Goal: Check status: Check status

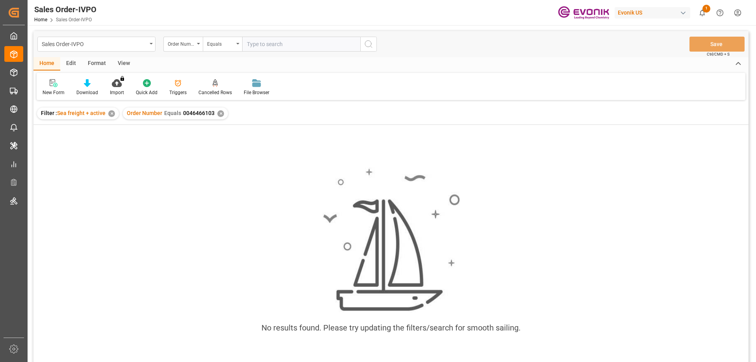
click at [274, 42] on input "text" at bounding box center [301, 44] width 118 height 15
paste input "0046466732"
type input "0046466732"
click at [219, 113] on div "✕" at bounding box center [220, 113] width 7 height 7
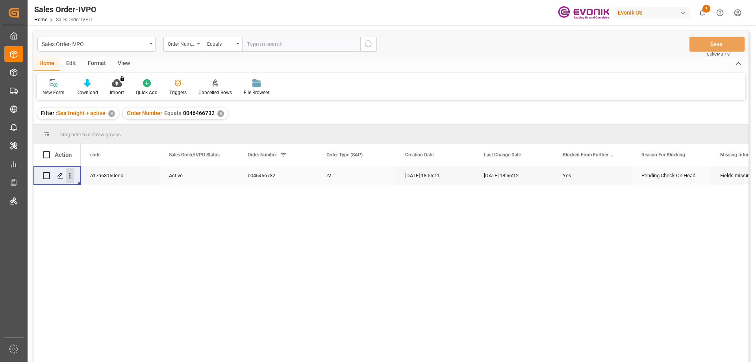
click at [69, 174] on icon "open menu" at bounding box center [70, 176] width 8 height 8
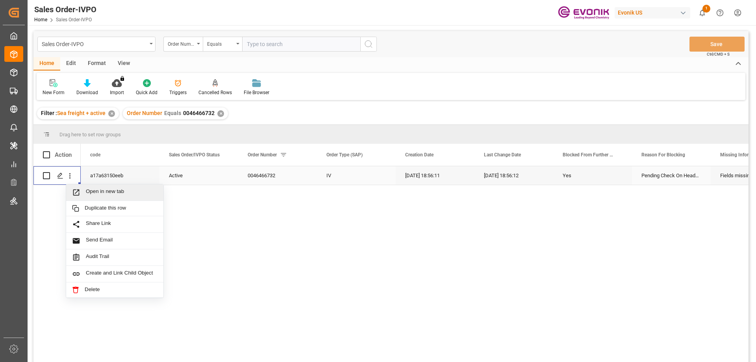
click at [86, 189] on span "Open in new tab" at bounding box center [122, 192] width 72 height 8
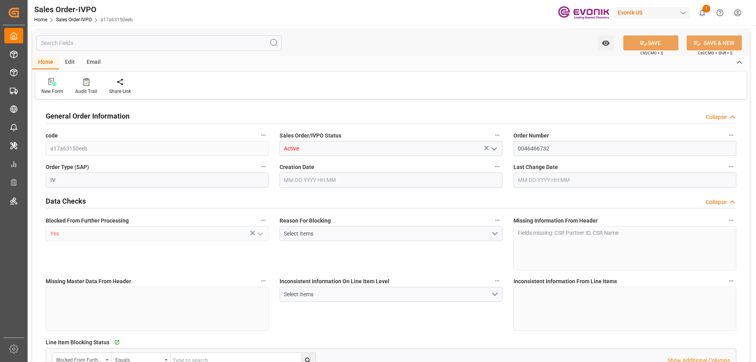
type input "SGSIN"
type input "0"
type input "1"
type input "807"
type input "[DATE] 18:56"
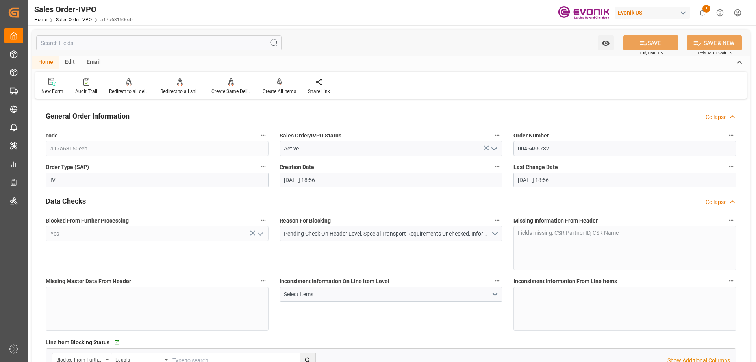
type input "[DATE] 18:56"
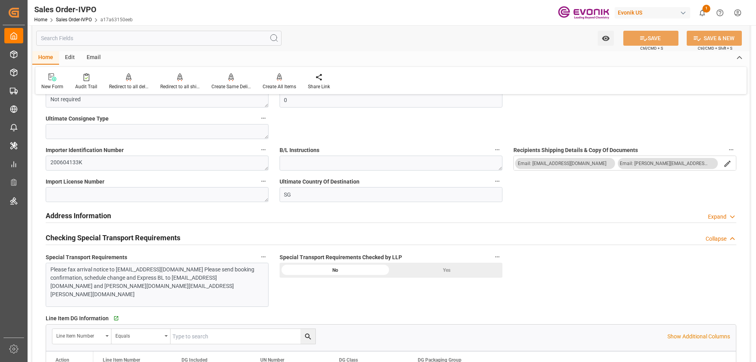
scroll to position [1024, 0]
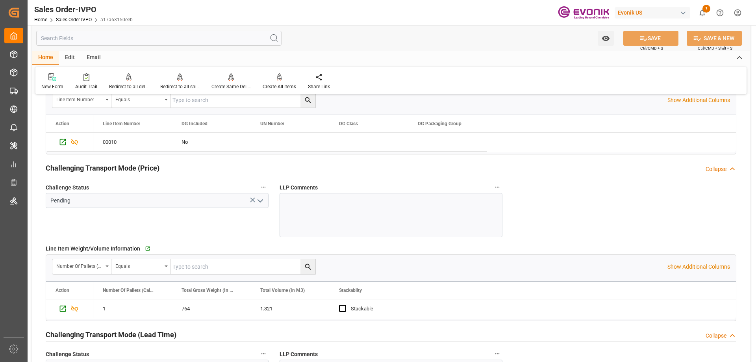
click at [123, 43] on input "text" at bounding box center [158, 38] width 245 height 15
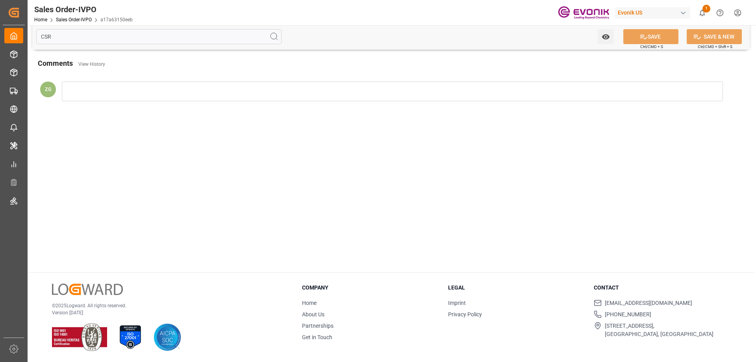
scroll to position [0, 0]
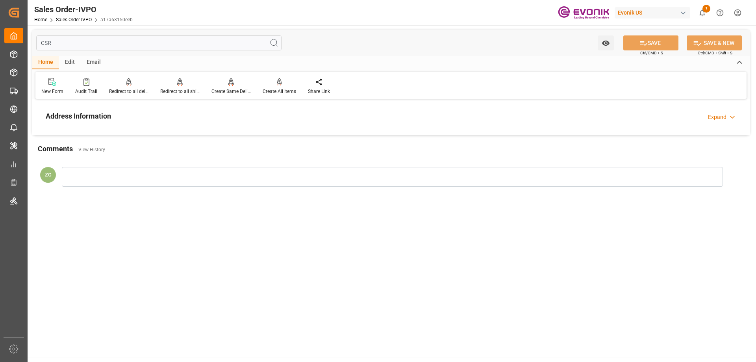
type input "CSR"
click at [76, 111] on h2 "Address Information" at bounding box center [78, 116] width 65 height 11
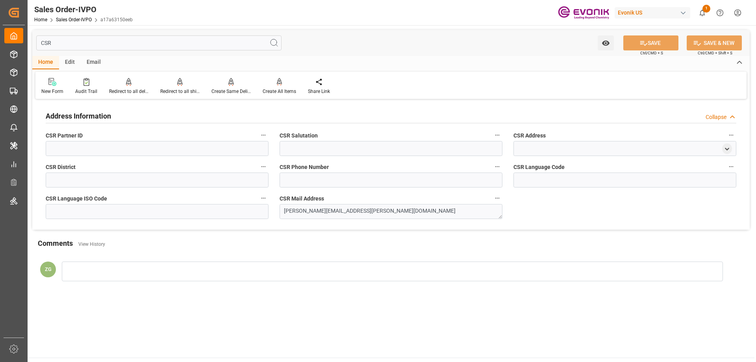
click at [71, 50] on input "CSR" at bounding box center [158, 42] width 245 height 15
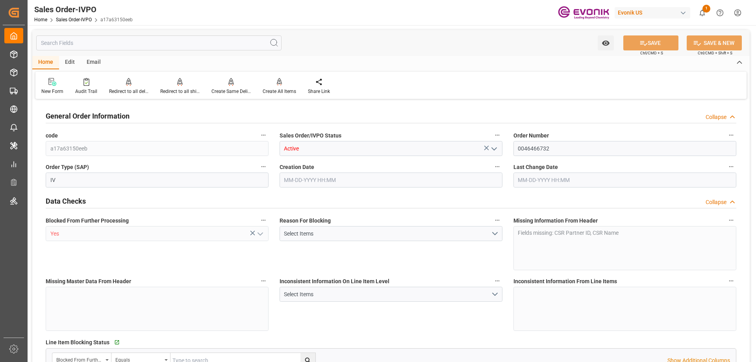
type input "SGSIN"
type input "0"
type input "1"
type input "807"
type input "[DATE] 18:56"
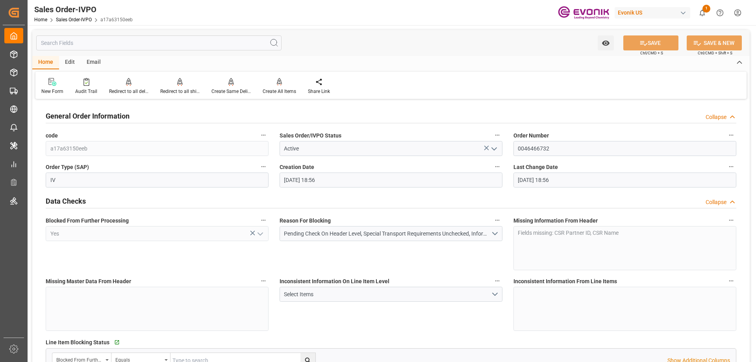
type input "[DATE] 18:56"
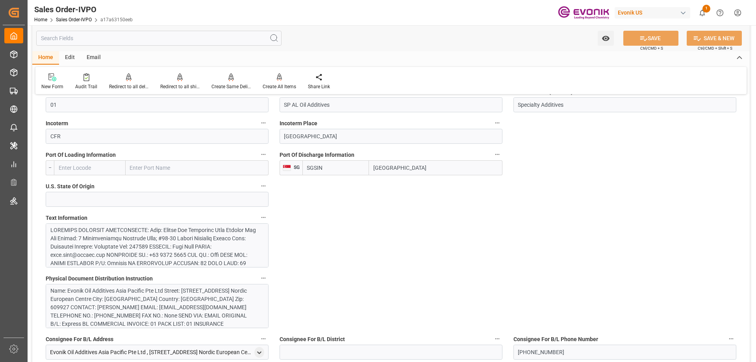
scroll to position [591, 0]
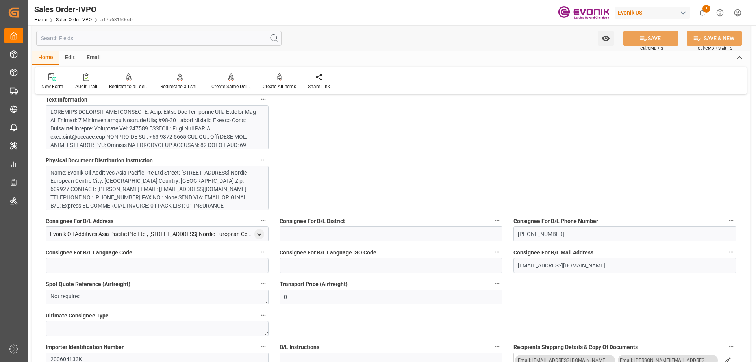
click at [119, 132] on div at bounding box center [154, 199] width 208 height 182
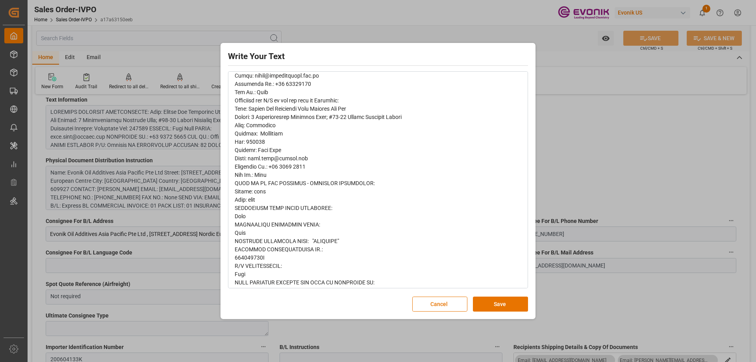
scroll to position [307, 0]
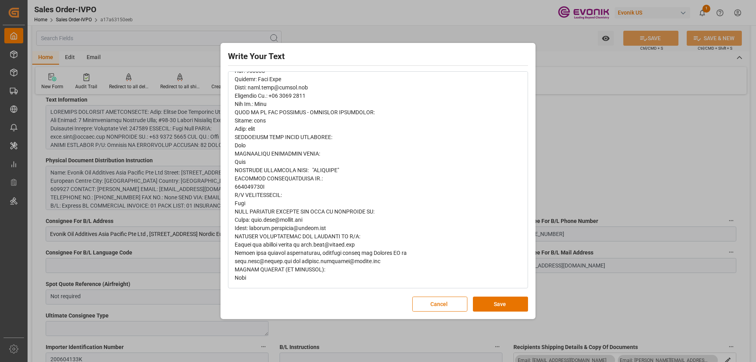
click at [569, 106] on div "Write Your Text Normal 14 Font Cancel Save" at bounding box center [378, 181] width 756 height 362
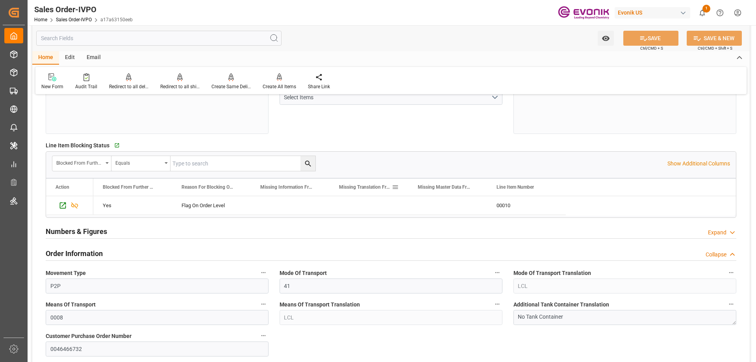
scroll to position [0, 0]
